Goal: Task Accomplishment & Management: Use online tool/utility

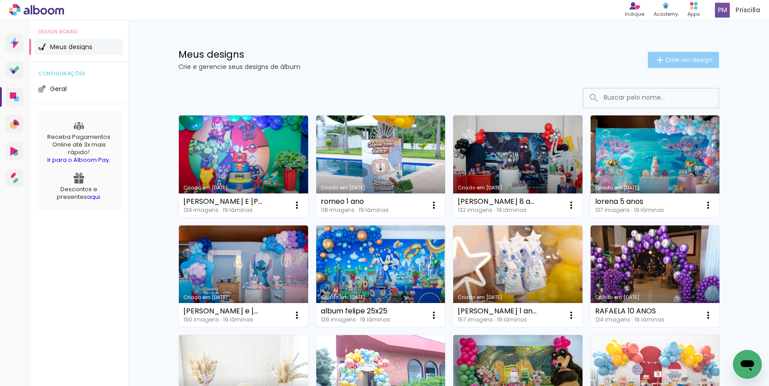
click at [693, 59] on span "Criar um design" at bounding box center [688, 60] width 47 height 6
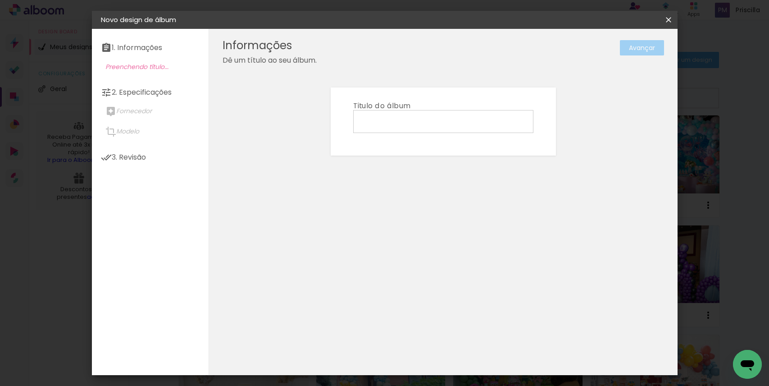
click at [448, 125] on input at bounding box center [443, 121] width 174 height 14
type input "album [PERSON_NAME]"
click at [0, 0] on header "Informações Dê um título ao seu álbum. Avançar" at bounding box center [0, 0] width 0 height 0
click at [0, 0] on slot "Avançar" at bounding box center [0, 0] width 0 height 0
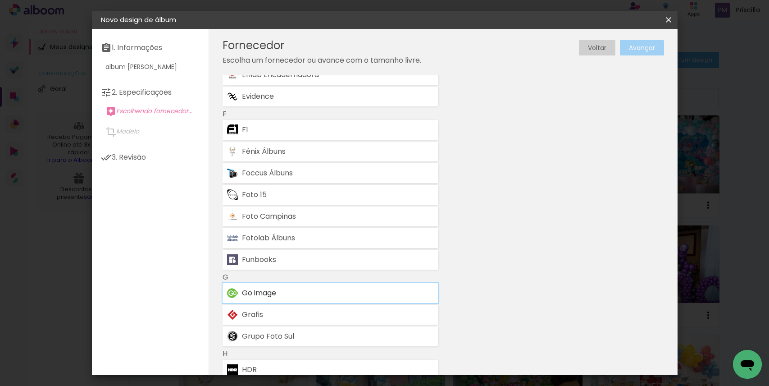
scroll to position [807, 0]
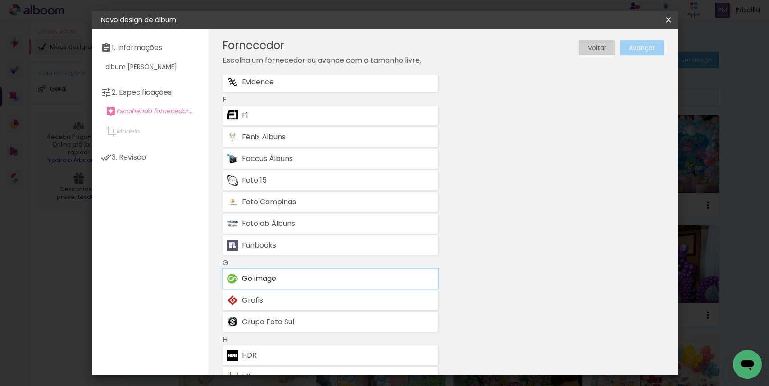
click at [310, 278] on div "Go image" at bounding box center [337, 278] width 191 height 7
click at [0, 0] on slot "Avançar" at bounding box center [0, 0] width 0 height 0
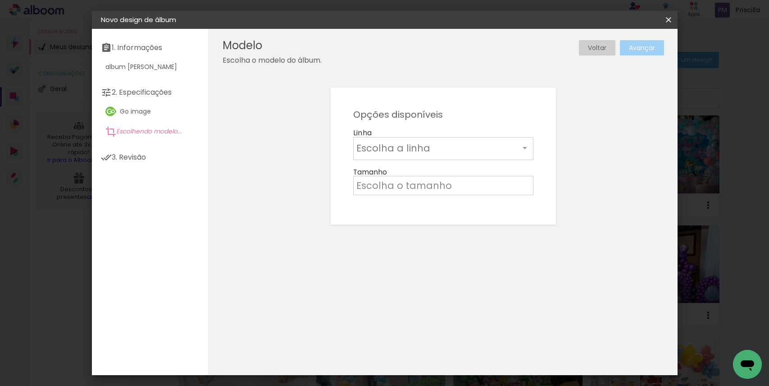
click at [482, 148] on input "text" at bounding box center [437, 148] width 163 height 14
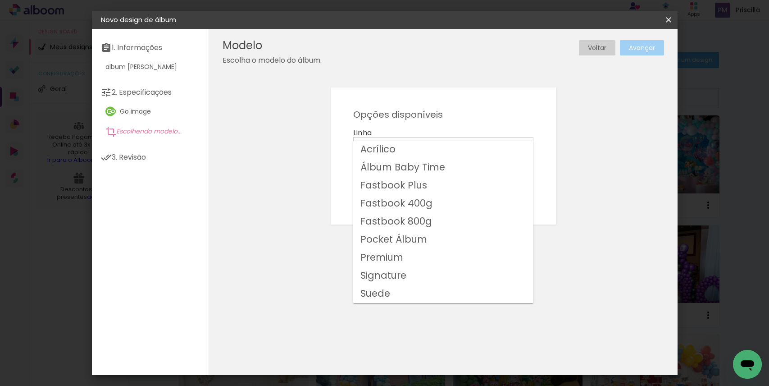
click at [0, 0] on slot "Fastbook 800g" at bounding box center [0, 0] width 0 height 0
type input "Fastbook 800g"
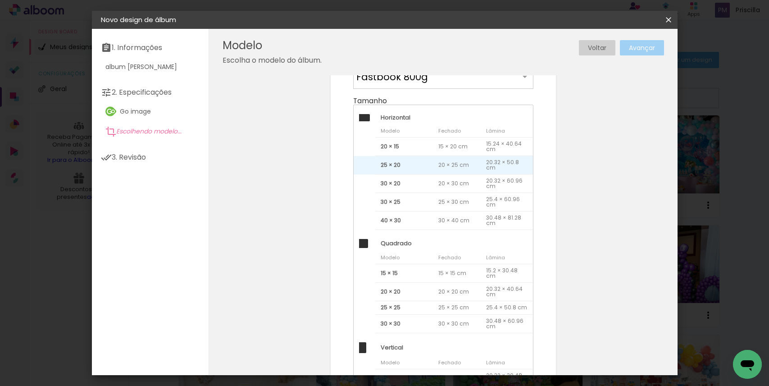
scroll to position [138, 0]
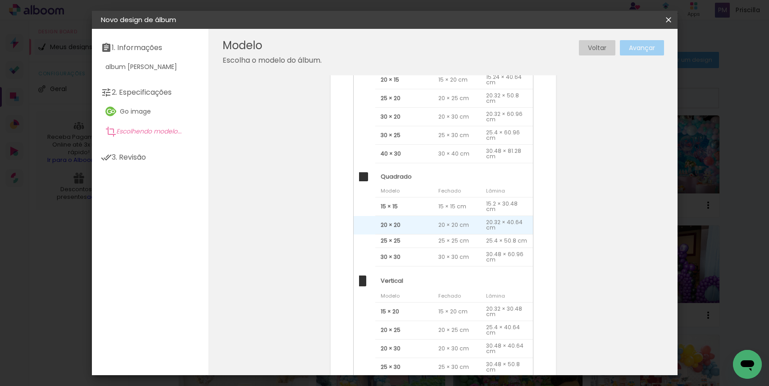
click at [398, 220] on span "20 × 20" at bounding box center [404, 225] width 58 height 18
click at [0, 0] on slot "Avançar" at bounding box center [0, 0] width 0 height 0
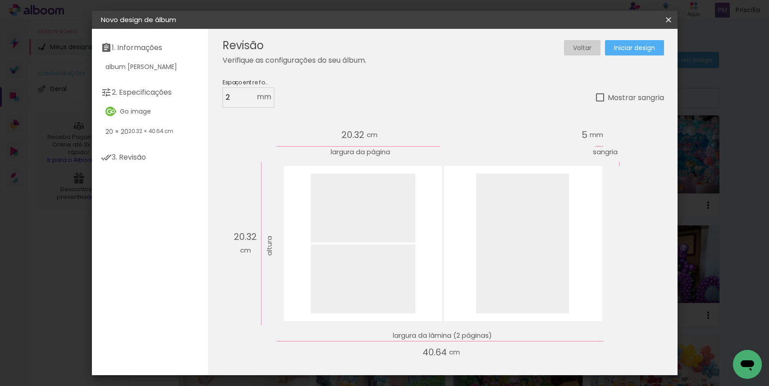
click at [638, 49] on span "Iniciar design" at bounding box center [634, 48] width 41 height 6
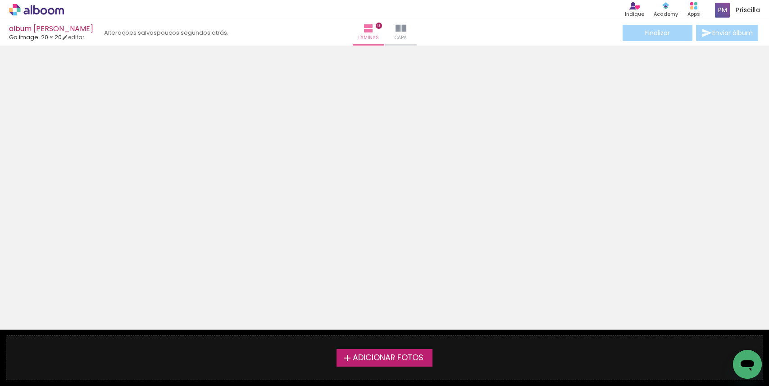
click at [400, 358] on span "Adicionar Fotos" at bounding box center [388, 358] width 71 height 8
click at [0, 0] on input "file" at bounding box center [0, 0] width 0 height 0
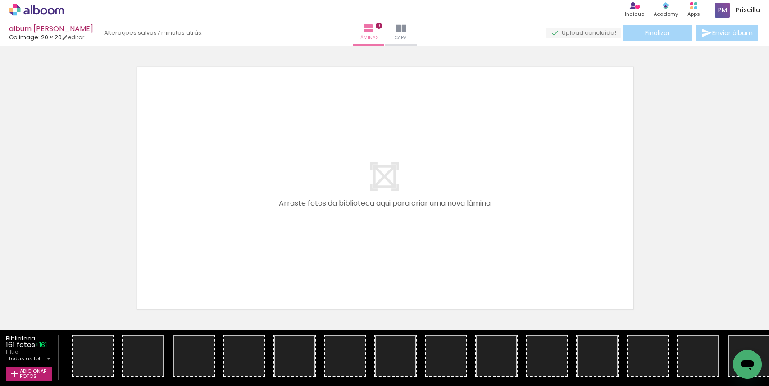
scroll to position [11, 0]
